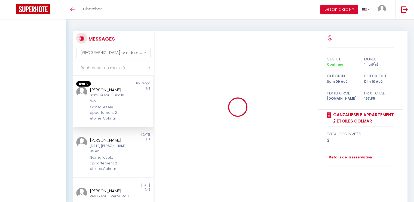
select select "message"
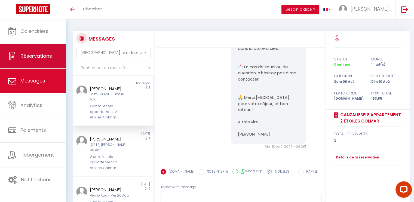
click at [32, 53] on span "Réservations" at bounding box center [36, 56] width 32 height 7
select select "not_cancelled"
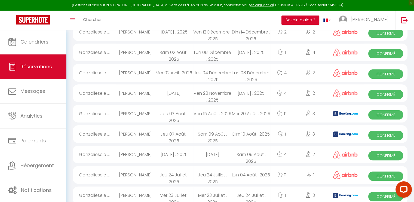
scroll to position [102, 0]
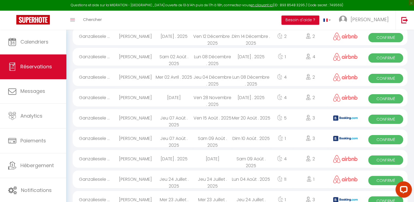
click at [380, 140] on span "Confirmé" at bounding box center [386, 139] width 35 height 9
select select "OK"
select select "KO"
select select "1"
select select "0"
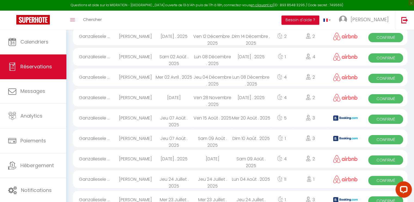
select select "1"
select select
select select "36579"
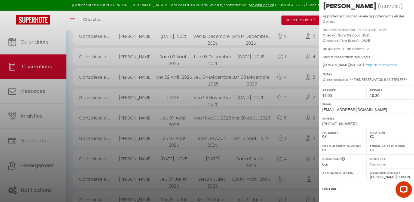
scroll to position [8, 0]
click at [51, 86] on div at bounding box center [207, 101] width 414 height 202
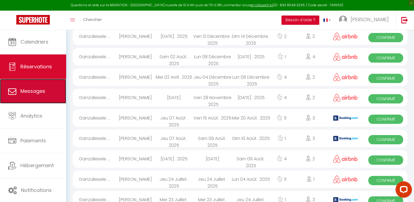
click at [29, 91] on span "Messages" at bounding box center [32, 91] width 25 height 7
select select "message"
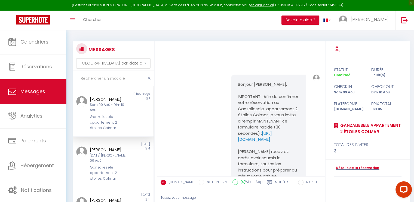
scroll to position [2910, 0]
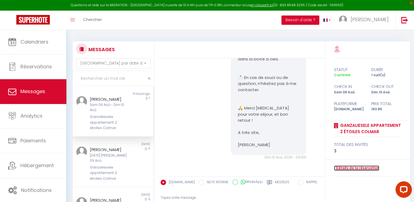
click at [347, 168] on link "Détails de la réservation" at bounding box center [356, 168] width 45 height 5
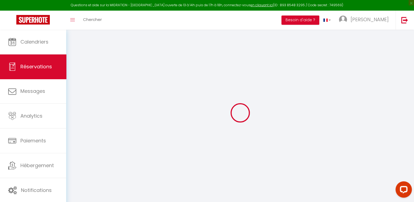
type input "[PERSON_NAME]"
type input "Groeneveld"
type input "[EMAIL_ADDRESS][DOMAIN_NAME]"
type input "[PHONE_NUMBER]"
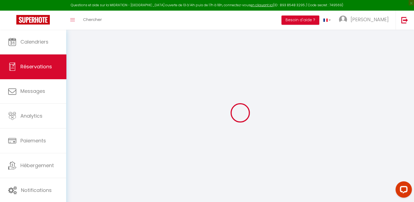
type input "[PHONE_NUMBER]"
type input "Tesselschadelaan17"
type input "[PERSON_NAME]"
select select "NL"
type input "27.54"
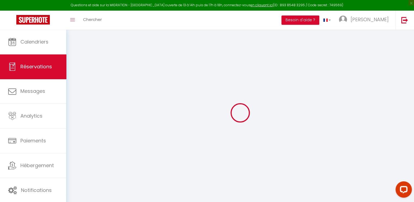
type input "2.29"
select select "69300"
select select "1"
select select
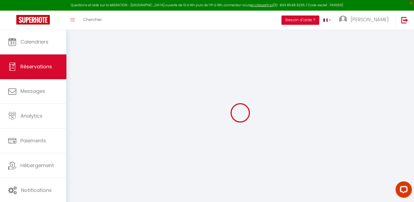
type input "1"
type input "2"
select select "12"
select select
type input "117"
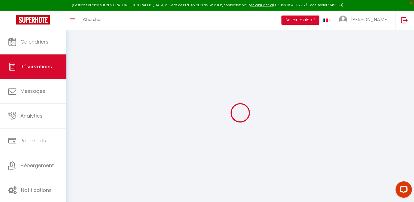
checkbox input "false"
type input "0"
select select "2"
type input "46"
type input "0"
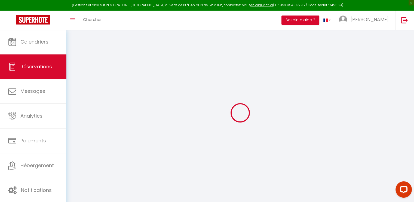
type input "0"
select select
select select "14"
checkbox input "false"
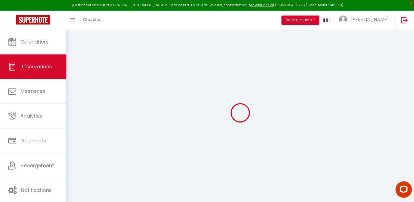
select select
checkbox input "false"
select select
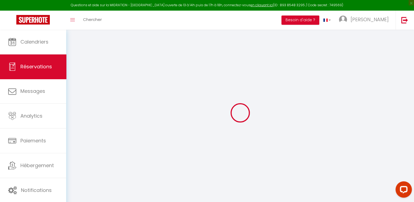
checkbox input "false"
select select
checkbox input "false"
type textarea "** THIS RESERVATION HAS BEEN PRE-PAID ** BOOKING NOTE : Payment charge is EUR 2…"
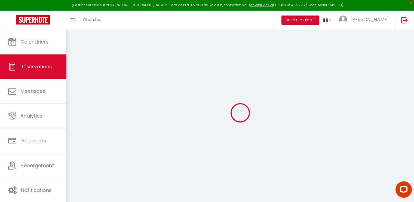
type input "45"
type input "1.85"
select select
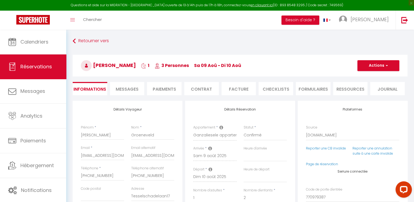
checkbox input "false"
select select "17:00"
select select "10:30"
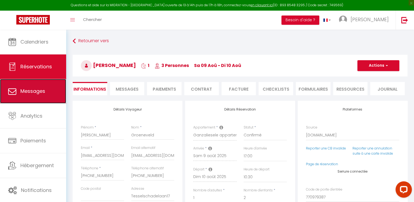
click at [44, 93] on span "Messages" at bounding box center [32, 91] width 25 height 7
select select "message"
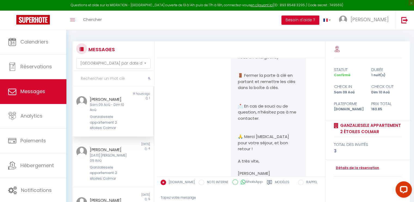
scroll to position [2845, 0]
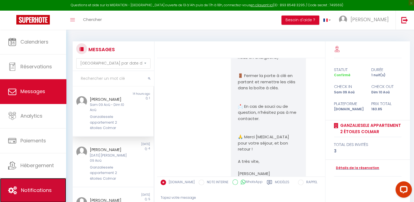
click at [45, 188] on span "Notifications" at bounding box center [36, 190] width 31 height 7
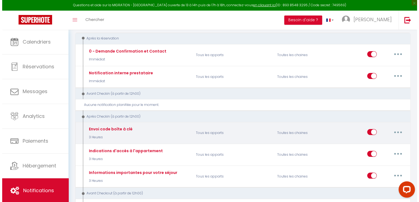
scroll to position [63, 0]
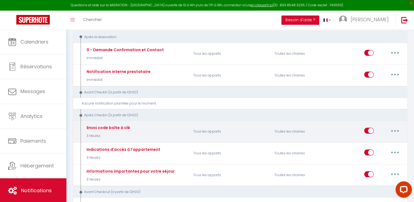
click at [395, 130] on icon "button" at bounding box center [396, 131] width 2 height 2
click at [367, 140] on link "Editer" at bounding box center [381, 143] width 40 height 9
type input "Envoi code boîte à clé"
select select "3"
select select "3 Heures"
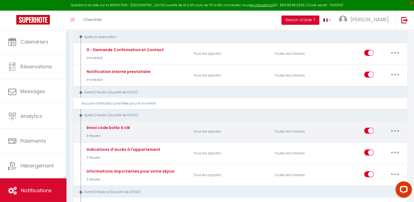
select select "if_deposit_is_paid"
checkbox input "true"
checkbox input "false"
checkbox input "true"
radio input "true"
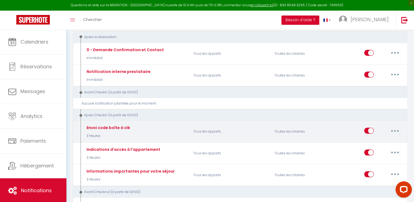
type input "Voici le code d'accès à [RENTAL:NAME]"
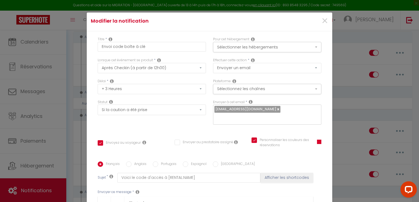
scroll to position [0, 0]
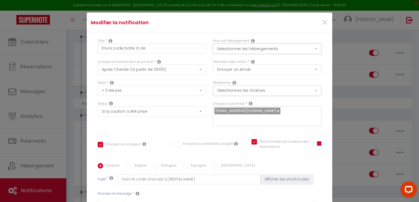
click at [310, 49] on button "Sélectionner les hébergements" at bounding box center [267, 49] width 108 height 10
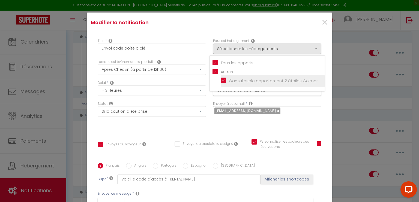
click at [294, 79] on input "Ganzaliesele appartement 2 étoiles Colmar" at bounding box center [272, 80] width 104 height 5
checkbox input "false"
checkbox input "true"
checkbox input "false"
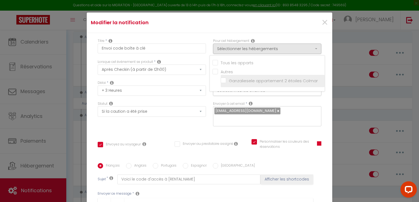
checkbox input "true"
checkbox input "false"
click at [294, 80] on input "Ganzaliesele appartement 2 étoiles Colmar" at bounding box center [272, 80] width 104 height 5
checkbox input "true"
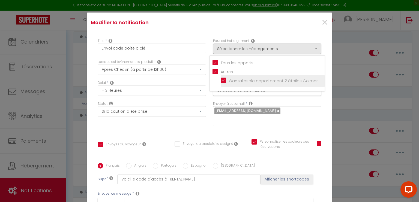
checkbox input "true"
checkbox input "false"
checkbox input "true"
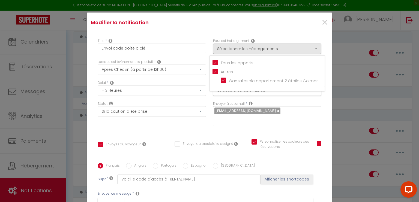
click at [319, 98] on div "Titre * Envoi code boîte à clé Pour cet hébergement Sélectionner les hébergemen…" at bounding box center [209, 163] width 245 height 261
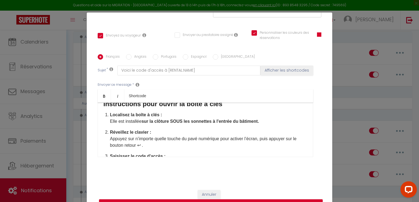
scroll to position [25, 0]
